Goal: Information Seeking & Learning: Learn about a topic

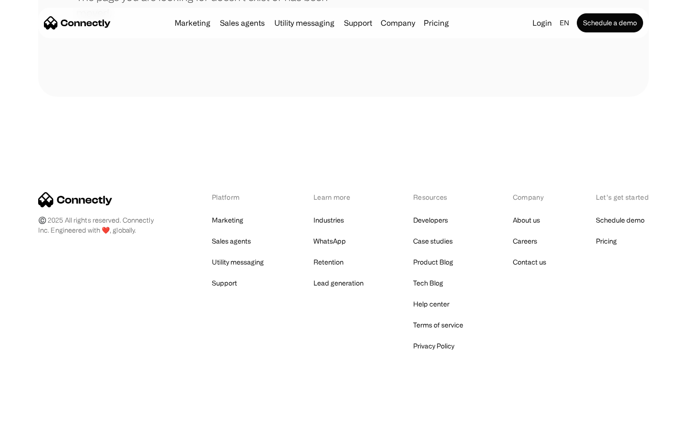
scroll to position [174, 0]
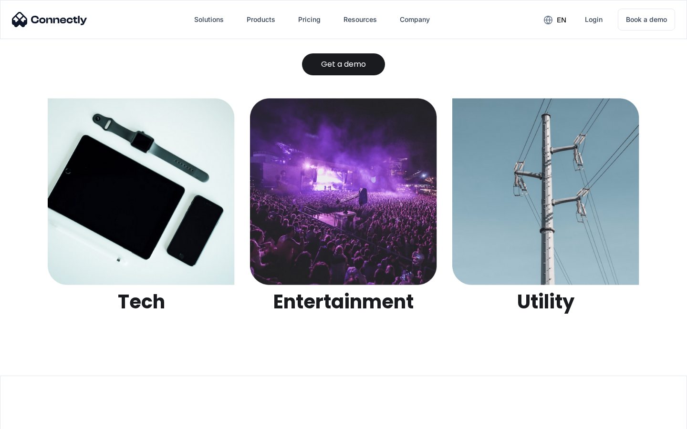
scroll to position [3010, 0]
